Goal: Information Seeking & Learning: Learn about a topic

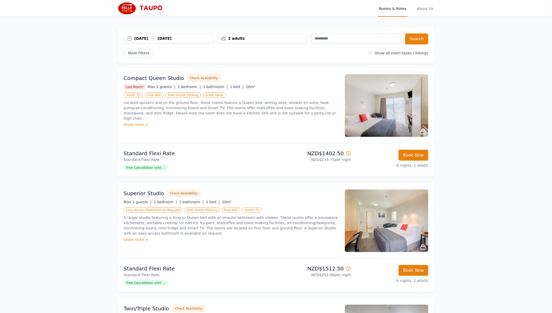
click at [345, 74] on img at bounding box center [387, 105] width 84 height 63
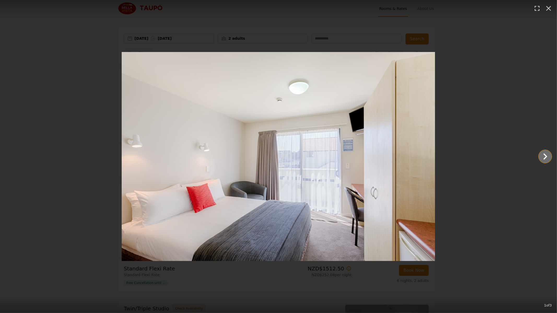
click at [545, 155] on icon "Show slide 2 of 3" at bounding box center [545, 156] width 13 height 13
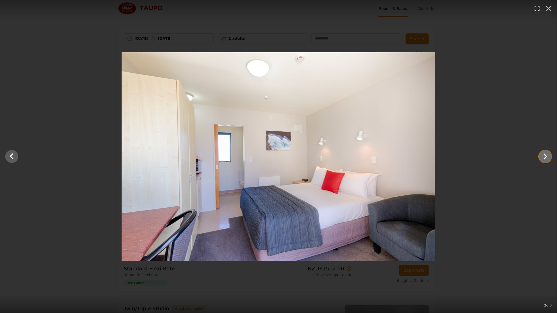
click at [545, 155] on icon "Show slide 3 of 3" at bounding box center [545, 156] width 4 height 6
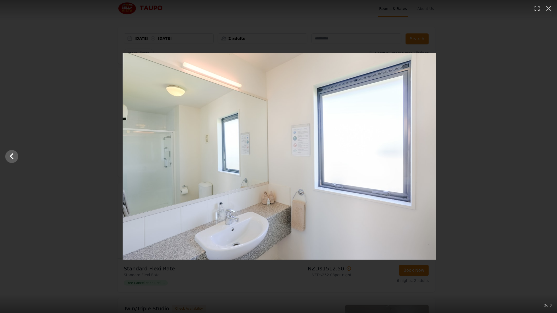
click at [545, 155] on div at bounding box center [279, 156] width 557 height 206
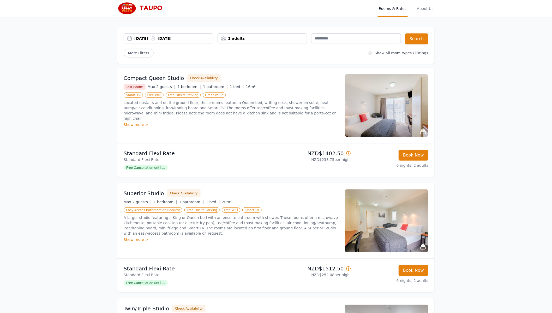
click at [352, 189] on img at bounding box center [387, 220] width 84 height 63
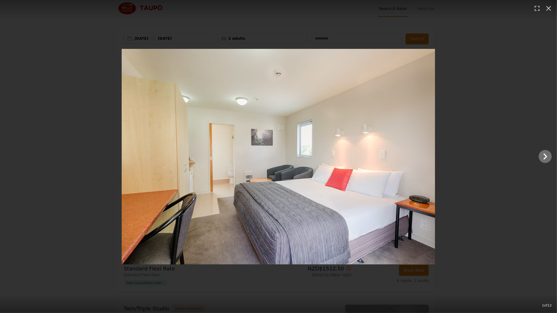
drag, startPoint x: 537, startPoint y: 156, endPoint x: 544, endPoint y: 157, distance: 7.9
click at [538, 156] on main at bounding box center [278, 156] width 557 height 215
click at [544, 157] on icon "Show slide 2 of 12" at bounding box center [545, 156] width 13 height 13
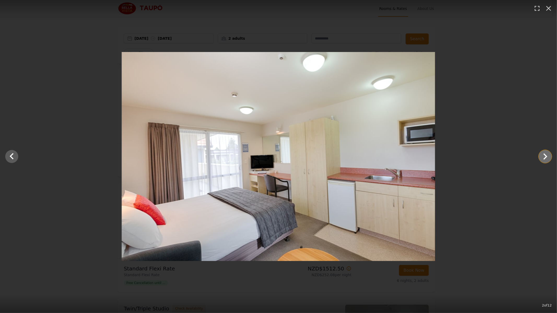
click at [544, 157] on icon "Show slide 3 of 12" at bounding box center [545, 156] width 13 height 13
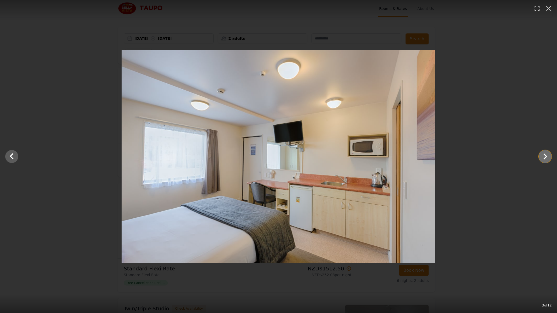
click at [544, 157] on icon "Show slide 4 of 12" at bounding box center [545, 156] width 13 height 13
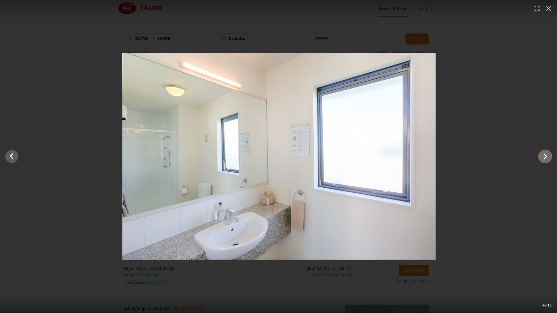
click at [544, 157] on icon "Show slide 5 of 12" at bounding box center [545, 156] width 13 height 13
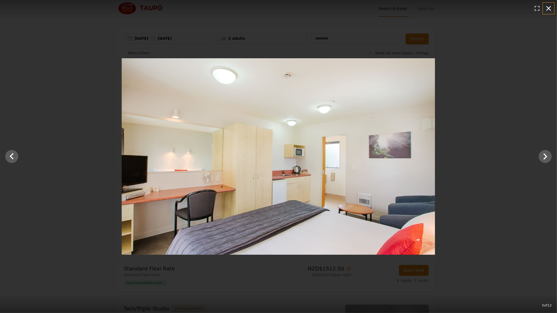
click at [547, 8] on icon "button" at bounding box center [548, 8] width 5 height 5
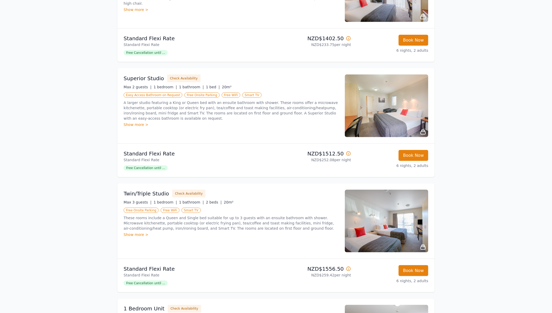
scroll to position [130, 0]
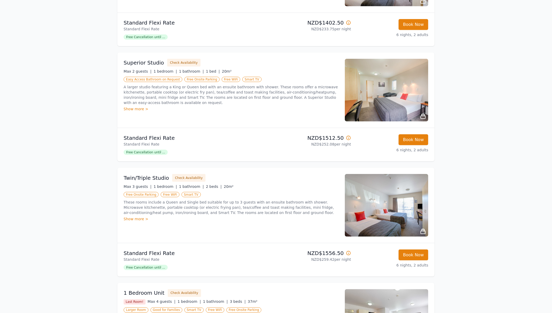
click at [366, 174] on img at bounding box center [387, 205] width 84 height 63
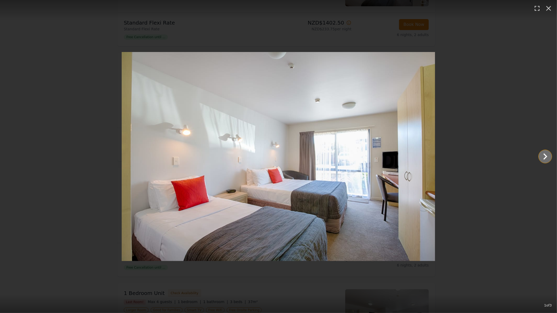
click at [542, 157] on icon "Show slide 2 of 3" at bounding box center [545, 156] width 13 height 13
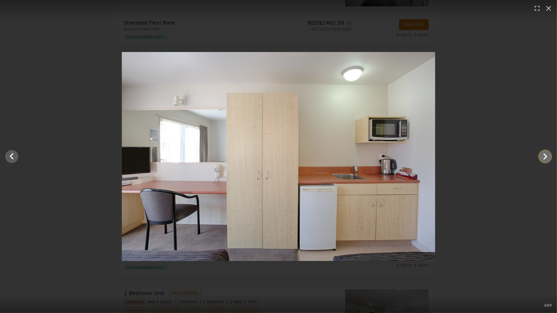
click at [542, 157] on icon "Show slide 3 of 3" at bounding box center [545, 156] width 13 height 13
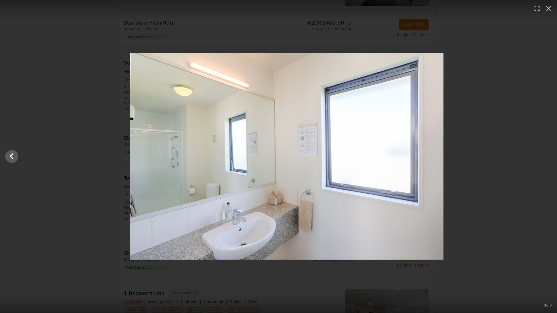
click at [542, 157] on div at bounding box center [286, 156] width 557 height 206
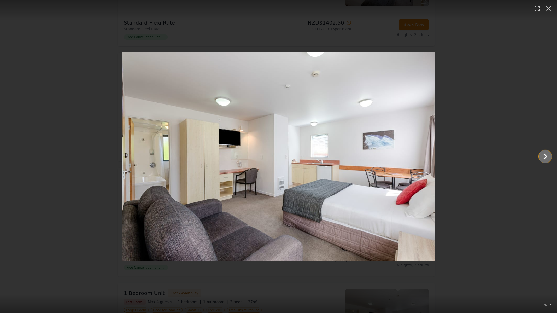
click at [546, 155] on icon "Show slide 2 of 4" at bounding box center [545, 156] width 4 height 6
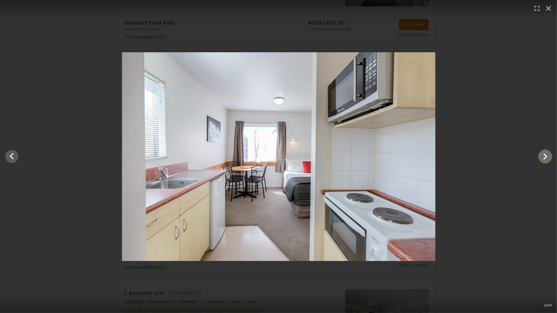
click at [546, 155] on icon "Show slide 3 of 4" at bounding box center [545, 156] width 4 height 6
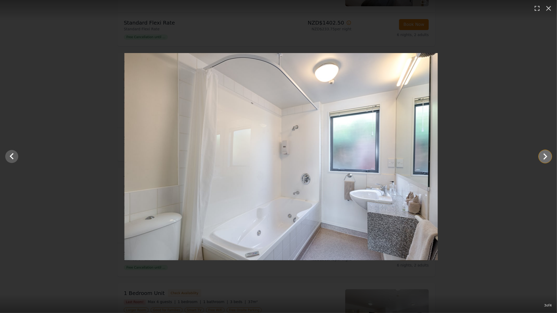
click at [546, 155] on icon "Show slide 4 of 4" at bounding box center [545, 156] width 4 height 6
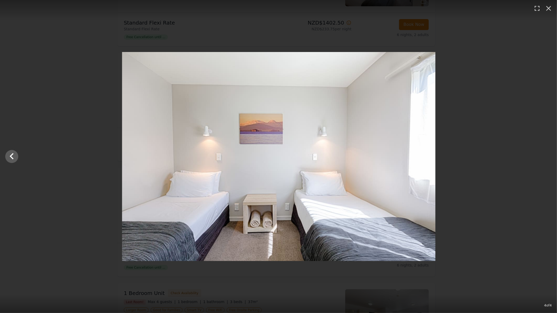
click at [546, 155] on div at bounding box center [278, 156] width 557 height 209
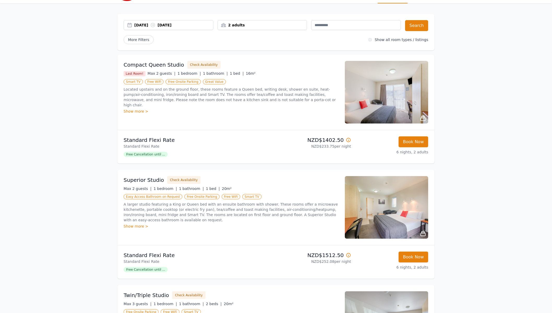
scroll to position [0, 0]
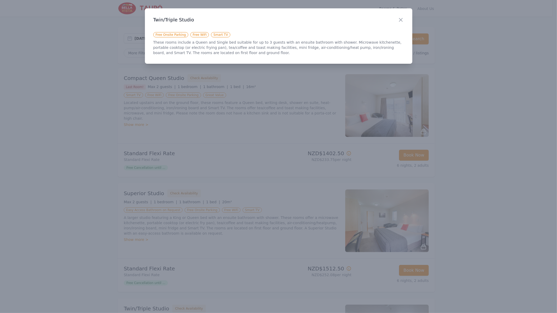
click at [171, 264] on div at bounding box center [278, 156] width 557 height 313
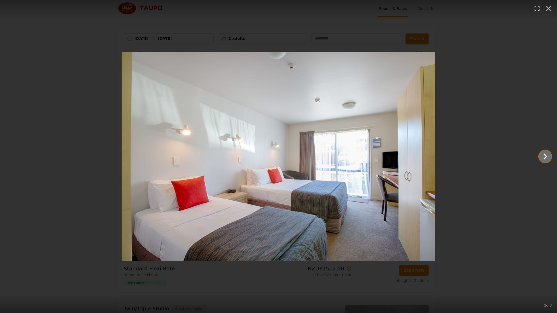
click at [545, 157] on icon "Show slide 2 of 3" at bounding box center [545, 156] width 4 height 6
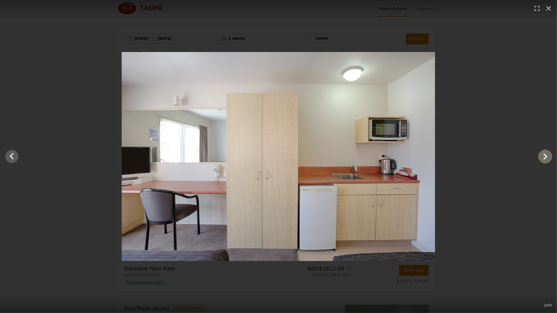
click at [545, 157] on icon "Show slide 3 of 3" at bounding box center [545, 156] width 4 height 6
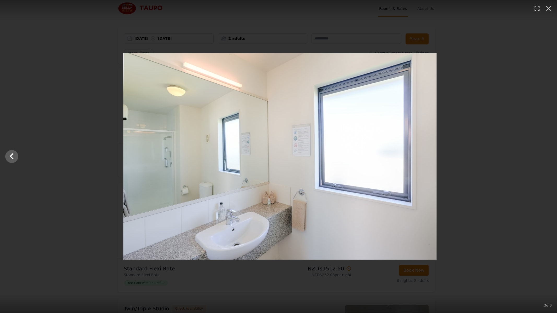
click at [545, 157] on div at bounding box center [280, 156] width 557 height 206
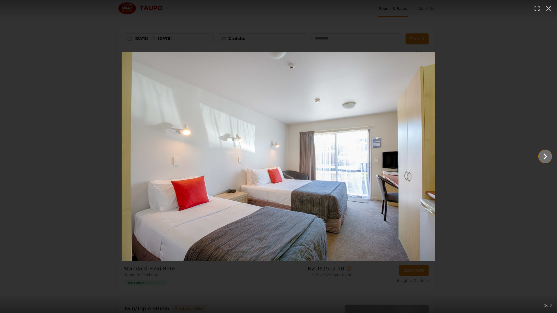
click at [540, 156] on icon "Show slide 2 of 3" at bounding box center [545, 156] width 13 height 13
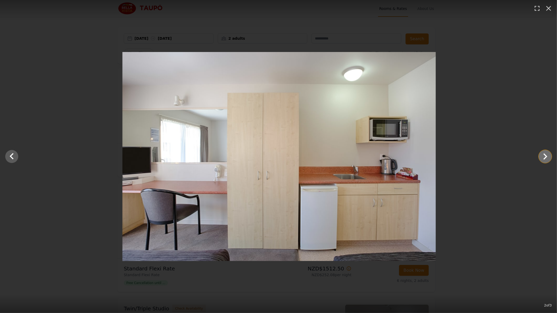
click at [540, 156] on icon "Show slide 3 of 3" at bounding box center [545, 156] width 13 height 13
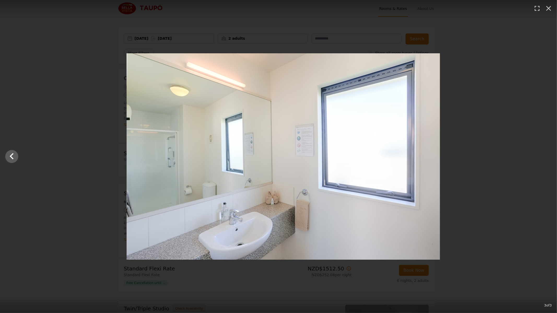
click at [540, 156] on div at bounding box center [283, 156] width 557 height 206
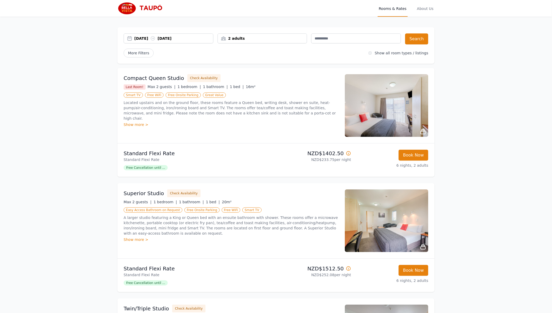
click at [166, 7] on img at bounding box center [142, 8] width 50 height 13
click at [358, 189] on img at bounding box center [387, 220] width 84 height 63
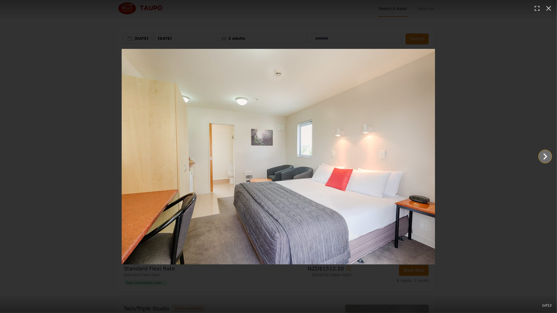
click at [548, 158] on icon "Show slide 2 of 12" at bounding box center [545, 156] width 13 height 13
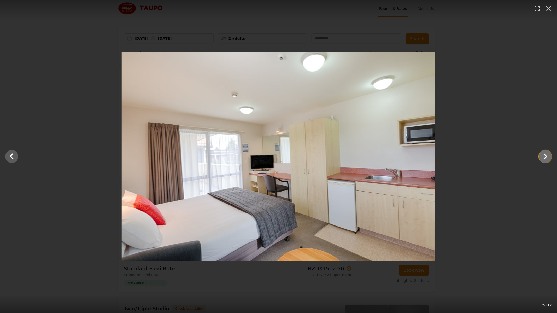
click at [548, 158] on icon "Show slide 3 of 12" at bounding box center [545, 156] width 13 height 13
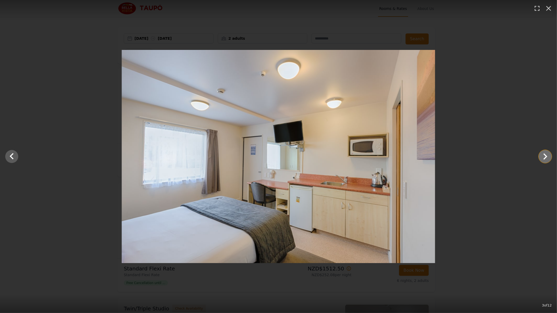
click at [548, 158] on icon "Show slide 4 of 12" at bounding box center [545, 156] width 13 height 13
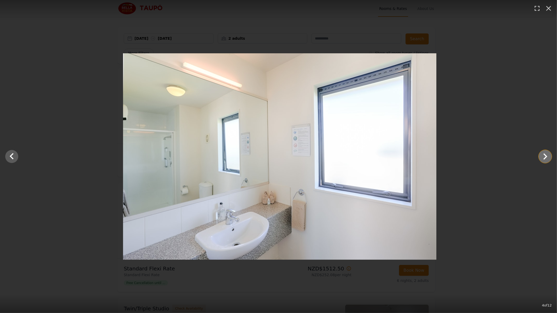
click at [548, 158] on icon "Show slide 5 of 12" at bounding box center [545, 156] width 13 height 13
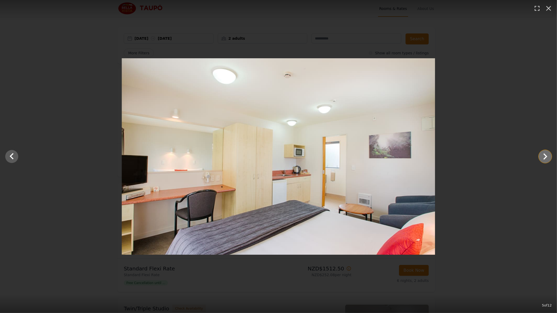
click at [548, 158] on icon "Show slide 6 of 12" at bounding box center [545, 156] width 13 height 13
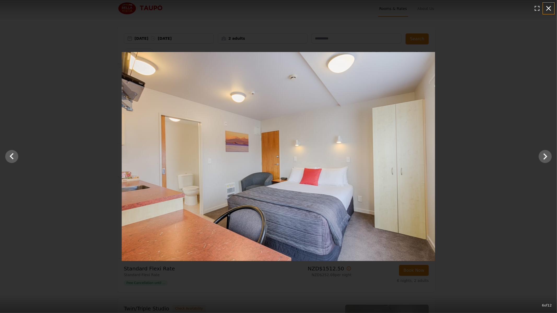
click at [547, 7] on icon "button" at bounding box center [548, 8] width 5 height 5
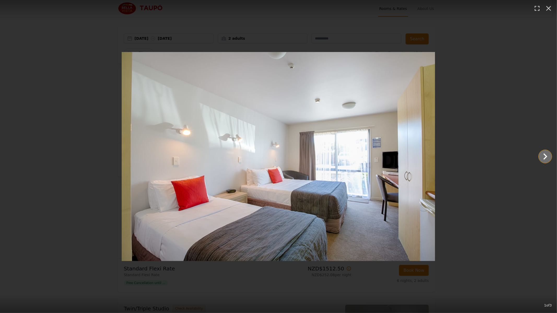
click at [543, 155] on icon "Show slide 2 of 3" at bounding box center [545, 156] width 13 height 13
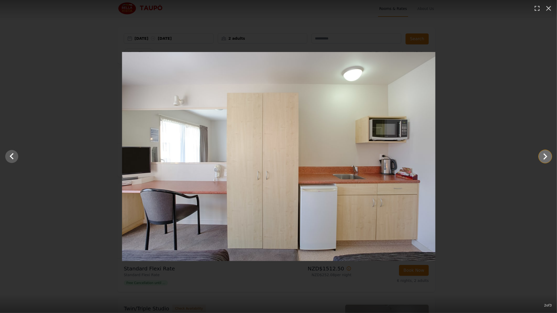
click at [543, 155] on icon "Show slide 3 of 3" at bounding box center [545, 156] width 13 height 13
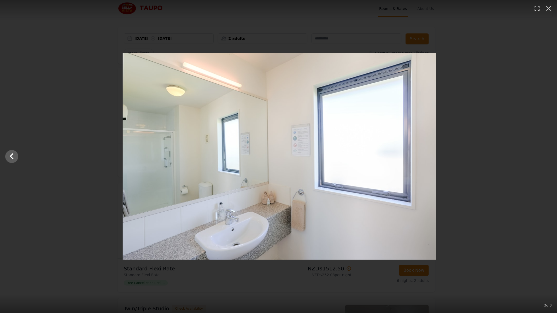
click at [543, 155] on div at bounding box center [279, 156] width 557 height 206
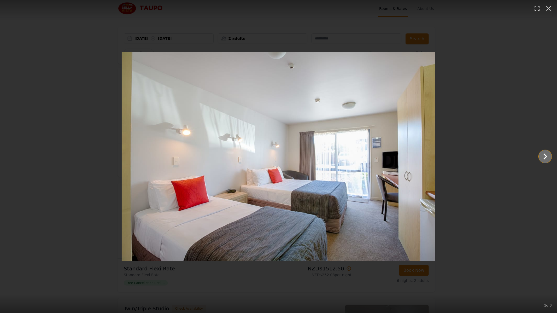
click at [540, 154] on icon "Show slide 2 of 3" at bounding box center [545, 156] width 13 height 13
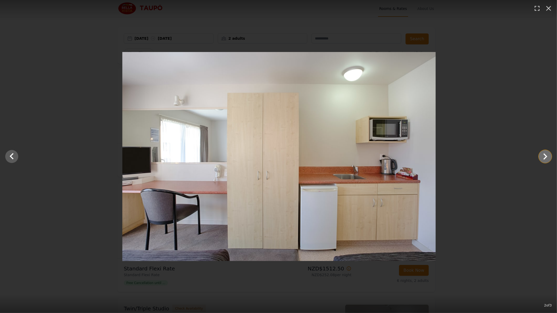
click at [540, 154] on icon "Show slide 3 of 3" at bounding box center [545, 156] width 13 height 13
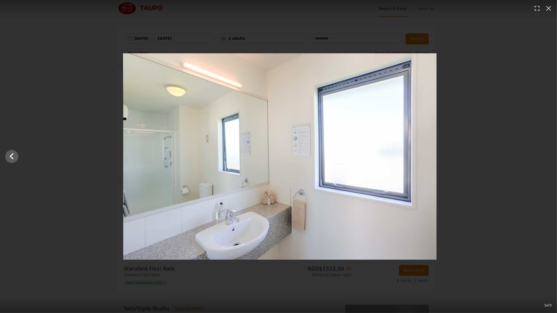
click at [540, 154] on div at bounding box center [280, 156] width 557 height 206
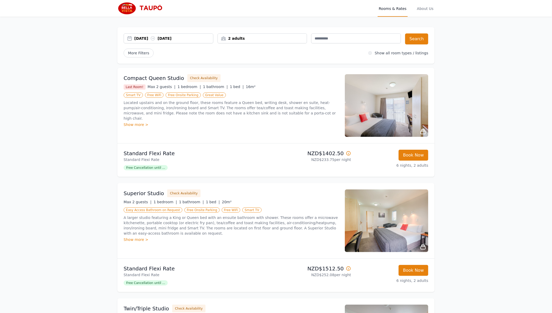
click at [345, 189] on img at bounding box center [387, 220] width 84 height 63
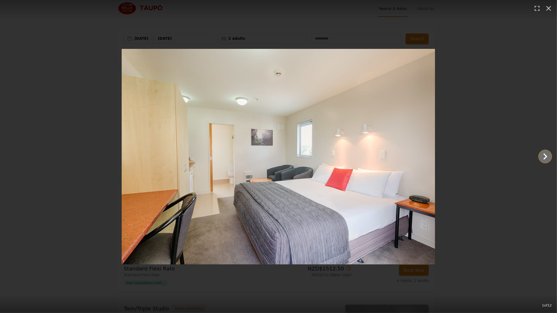
click at [539, 157] on icon "Show slide 2 of 12" at bounding box center [545, 156] width 13 height 13
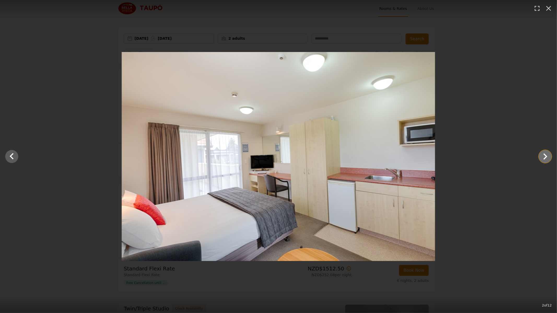
click at [539, 157] on icon "Show slide 3 of 12" at bounding box center [545, 156] width 13 height 13
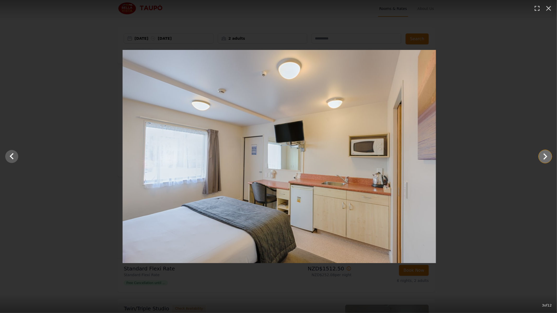
click at [539, 157] on icon "Show slide 4 of 12" at bounding box center [545, 156] width 13 height 13
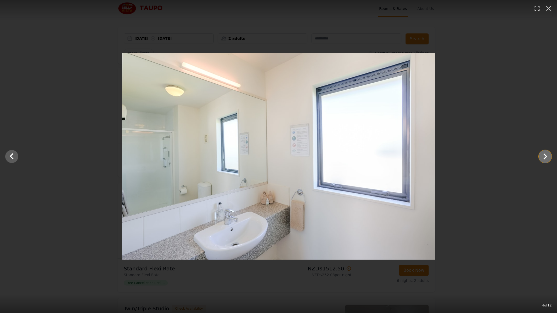
click at [539, 157] on icon "Show slide 5 of 12" at bounding box center [545, 156] width 13 height 13
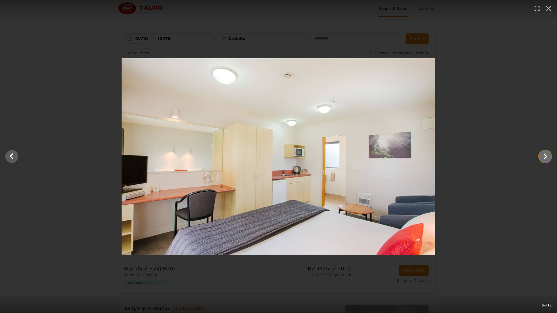
click at [539, 157] on icon "Show slide 6 of 12" at bounding box center [545, 156] width 13 height 13
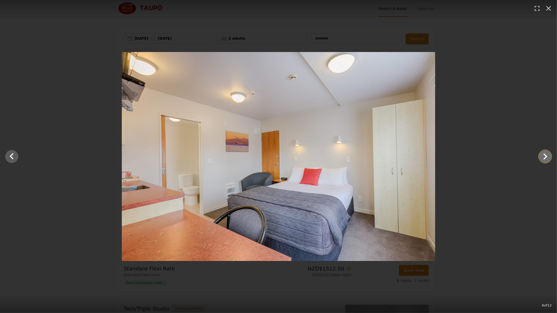
click at [539, 157] on icon "Show slide 7 of 12" at bounding box center [545, 156] width 13 height 13
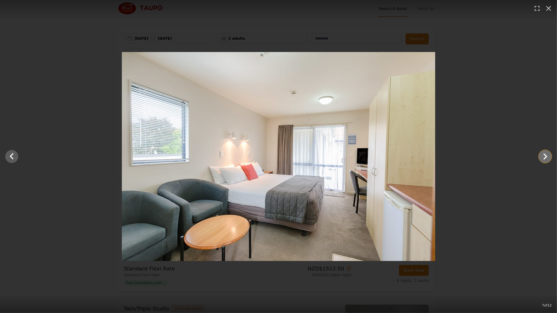
click at [539, 157] on icon "Show slide 8 of 12" at bounding box center [545, 156] width 13 height 13
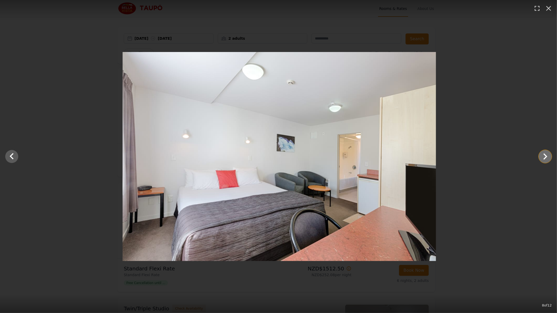
click at [539, 157] on icon "Show slide 9 of 12" at bounding box center [545, 156] width 13 height 13
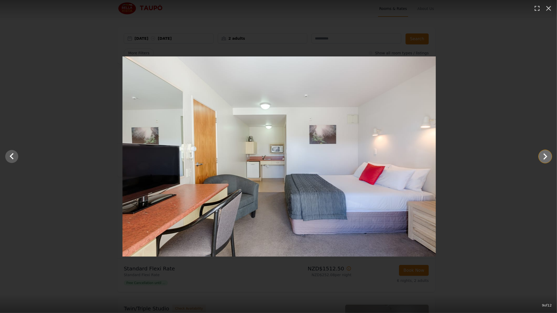
click at [539, 157] on icon "Show slide 10 of 12" at bounding box center [545, 156] width 13 height 13
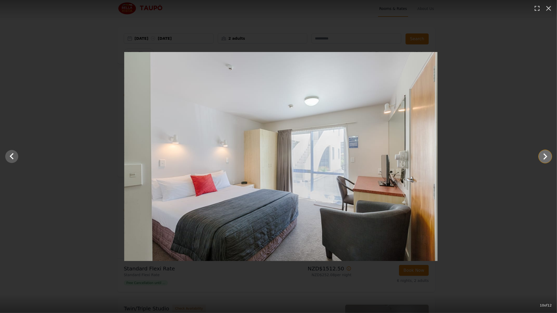
click at [539, 157] on icon "Show slide 11 of 12" at bounding box center [545, 156] width 13 height 13
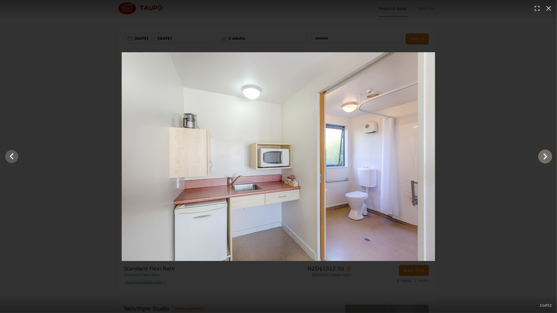
click at [539, 157] on icon "Show slide 12 of 12" at bounding box center [545, 156] width 13 height 13
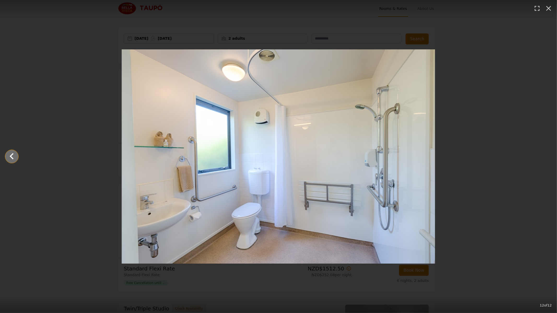
click at [13, 160] on icon "Show slide 11 of 12" at bounding box center [11, 156] width 13 height 13
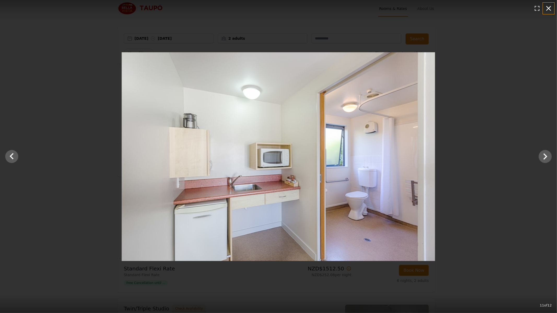
click at [549, 5] on icon "button" at bounding box center [548, 8] width 8 height 8
